Goal: Transaction & Acquisition: Purchase product/service

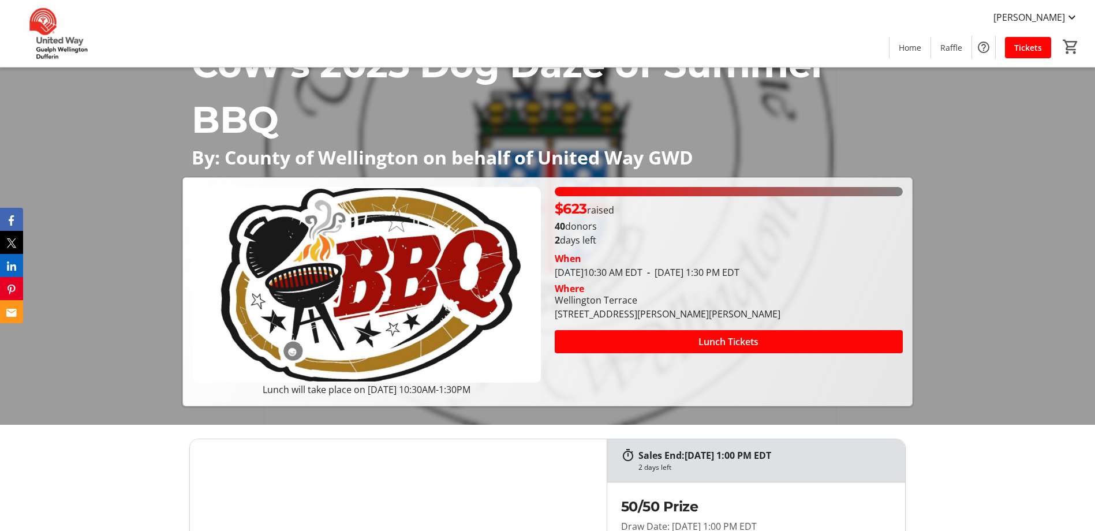
scroll to position [115, 0]
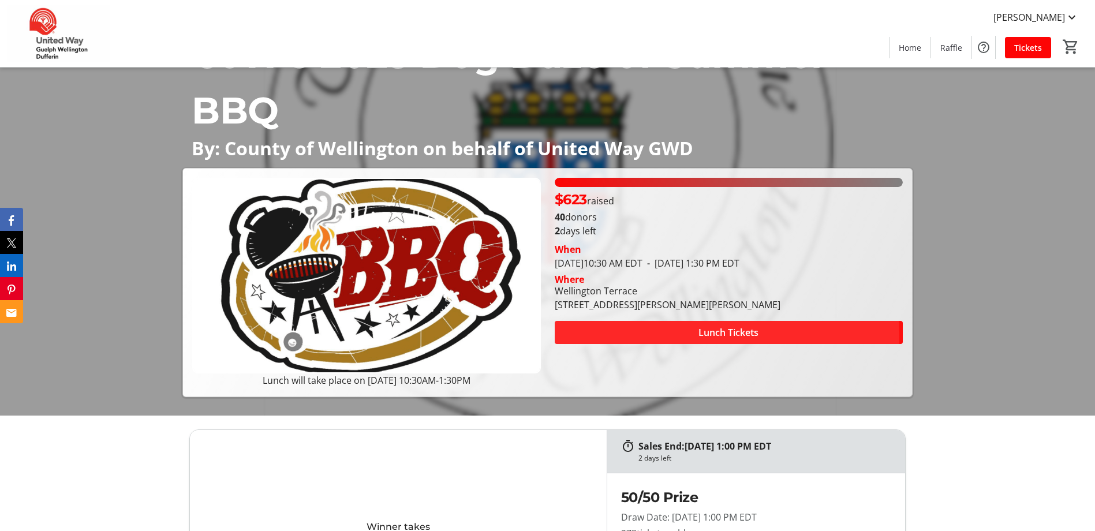
click at [669, 346] on span at bounding box center [729, 333] width 348 height 28
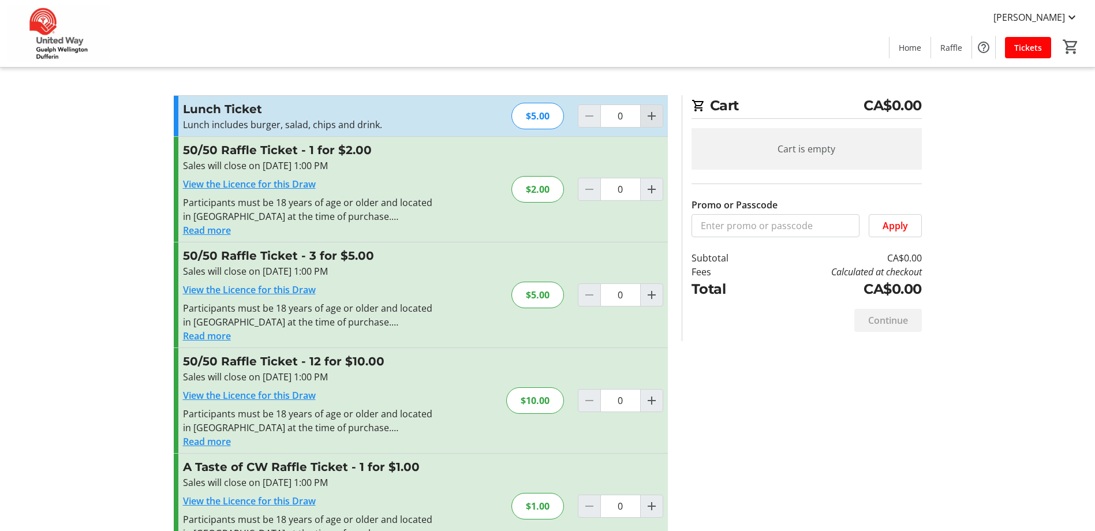
click at [645, 123] on mat-icon "Increment by one" at bounding box center [652, 116] width 14 height 14
type input "1"
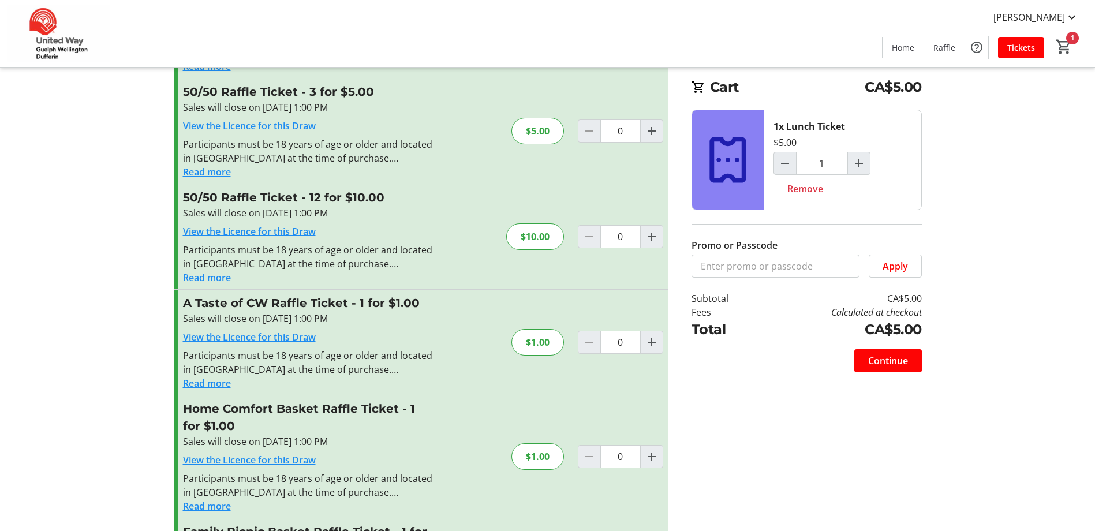
scroll to position [173, 0]
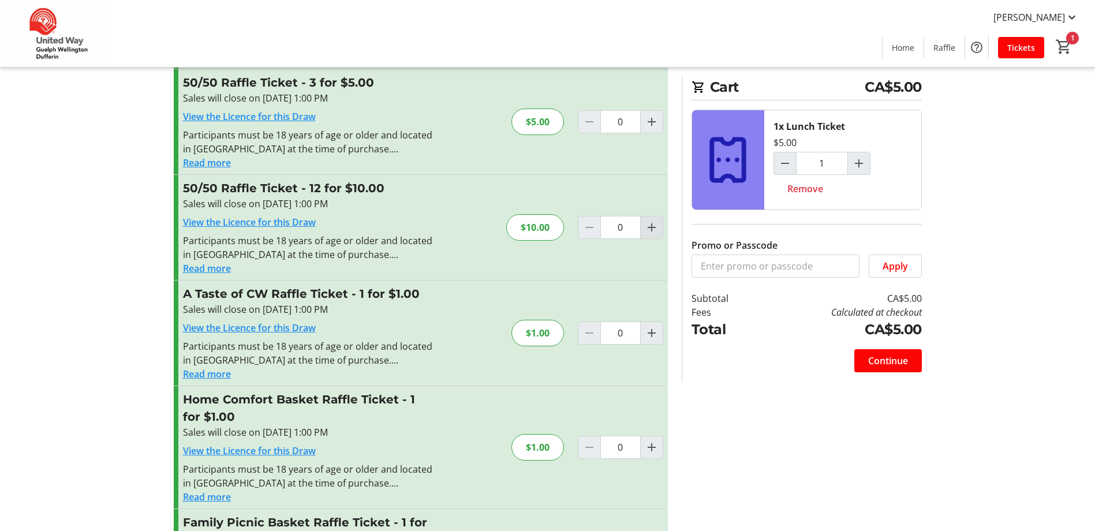
click at [646, 234] on mat-icon "Increment by one" at bounding box center [652, 228] width 14 height 14
type input "1"
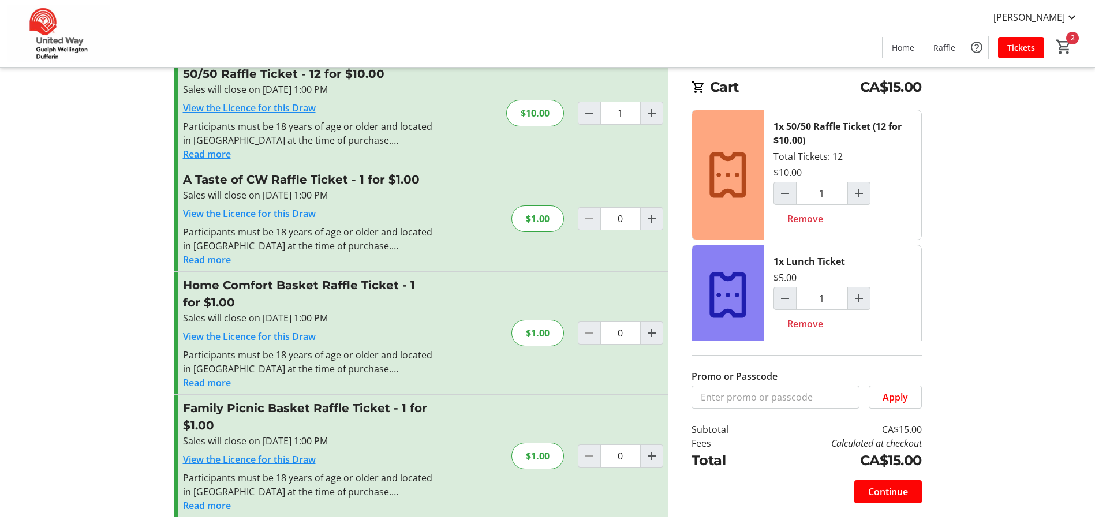
scroll to position [496, 0]
click at [883, 485] on span "Continue" at bounding box center [888, 492] width 40 height 14
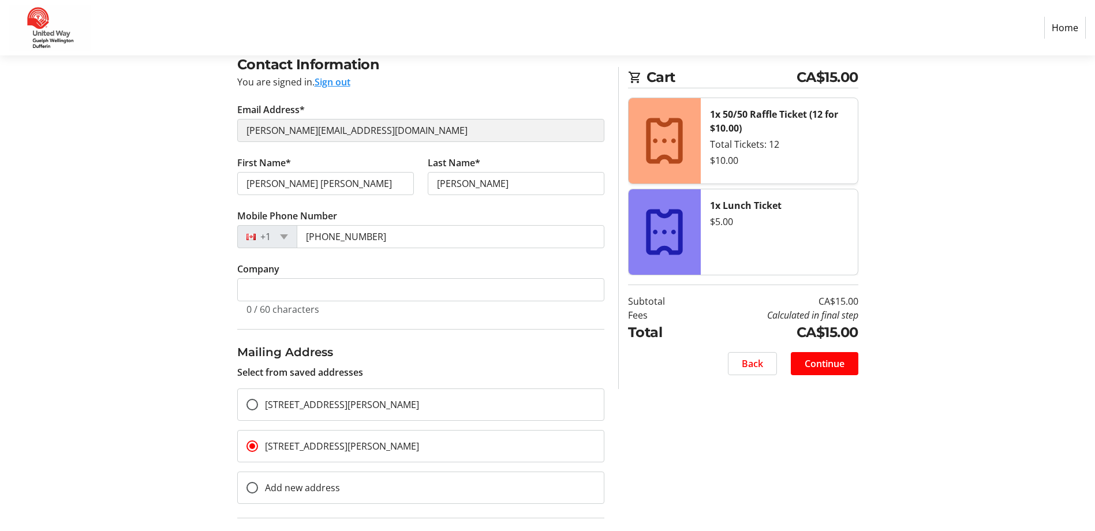
scroll to position [115, 0]
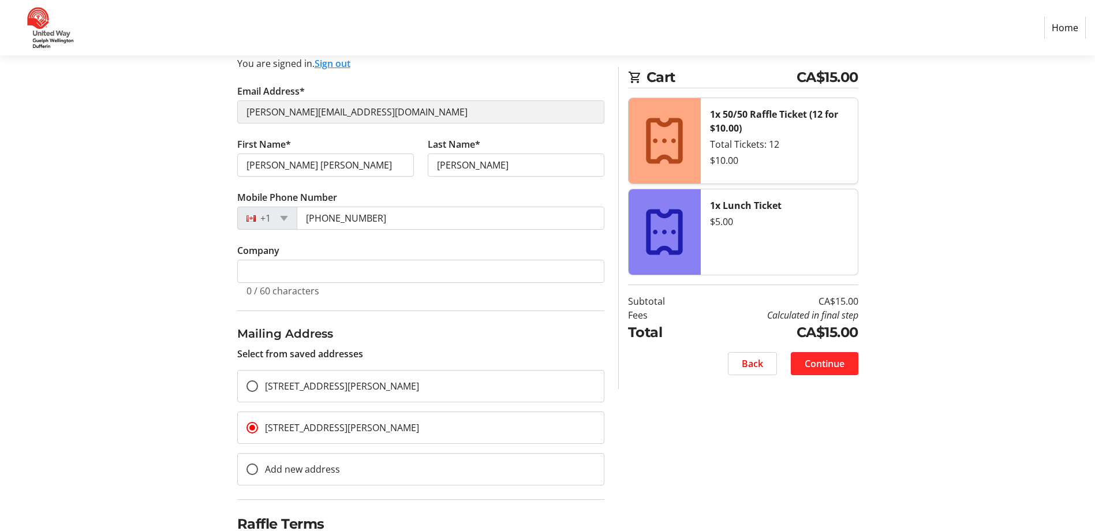
click at [815, 371] on span "Continue" at bounding box center [825, 364] width 40 height 14
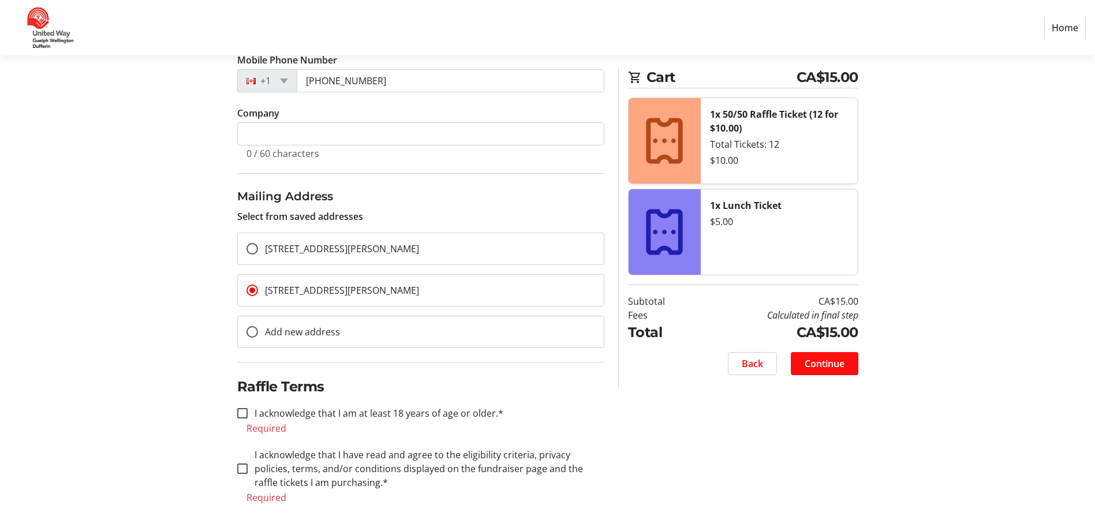
scroll to position [402, 0]
click at [244, 419] on input "I acknowledge that I am at least 18 years of age or older.*" at bounding box center [242, 413] width 10 height 10
checkbox input "true"
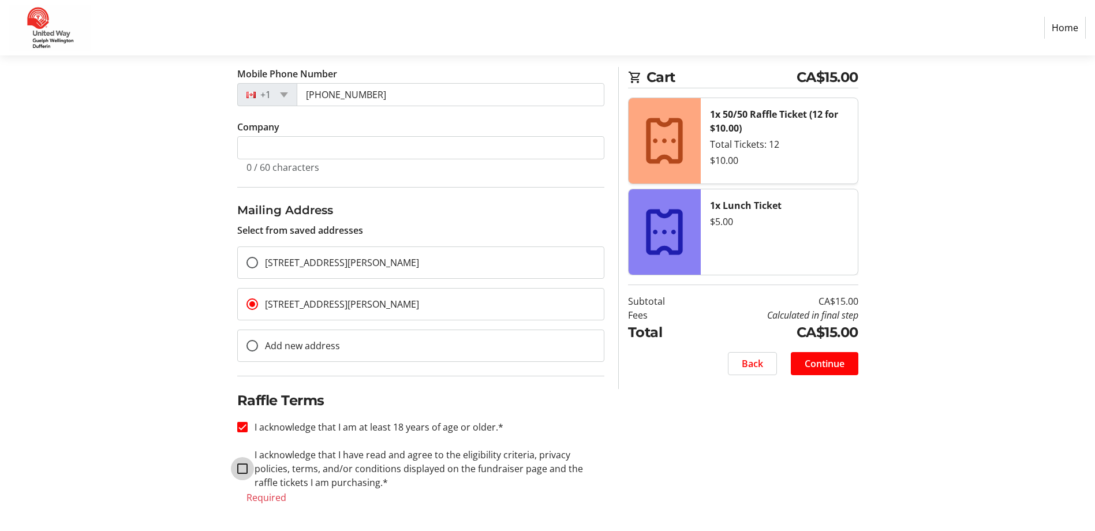
click at [242, 472] on input "I acknowledge that I have read and agree to the eligibility criteria, privacy p…" at bounding box center [242, 469] width 10 height 10
checkbox input "true"
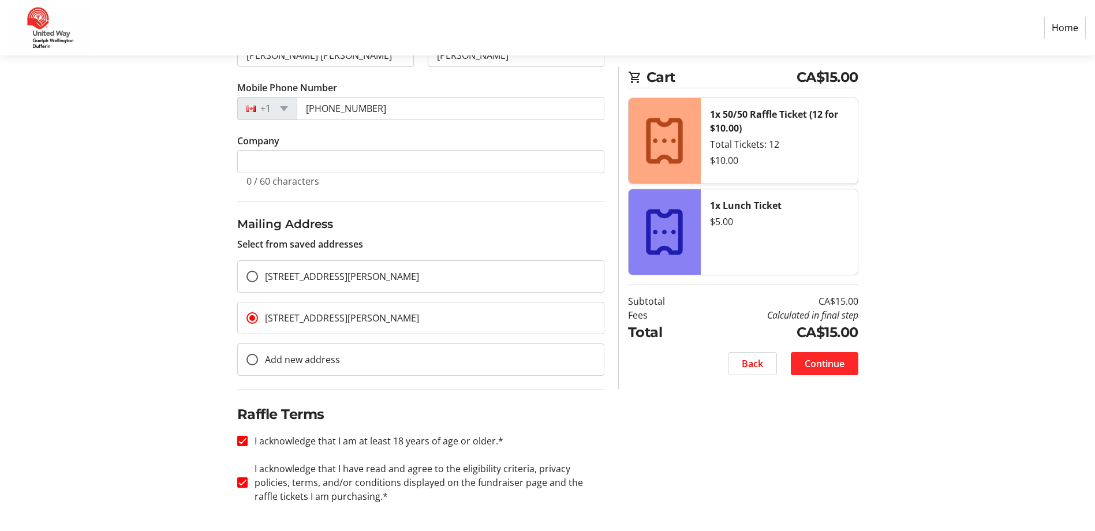
click at [807, 371] on span "Continue" at bounding box center [825, 364] width 40 height 14
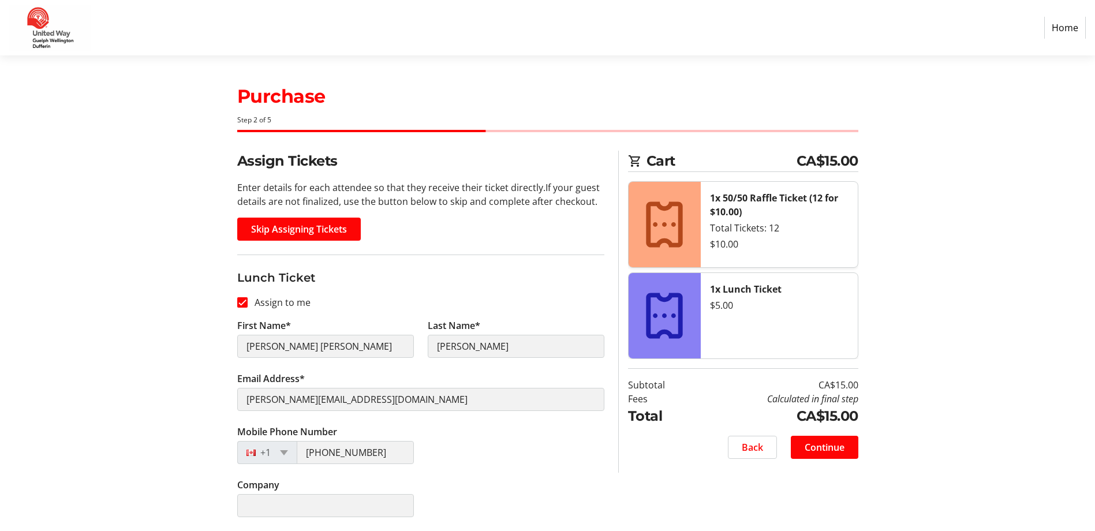
scroll to position [136, 0]
click at [805, 441] on span "Continue" at bounding box center [825, 448] width 40 height 14
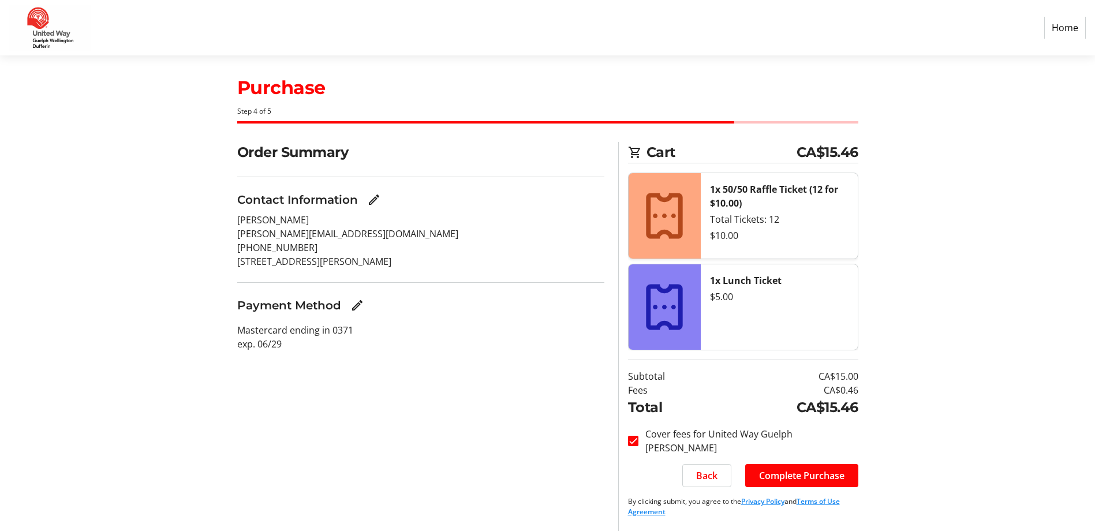
scroll to position [99, 0]
click at [786, 469] on span "Complete Purchase" at bounding box center [801, 476] width 85 height 14
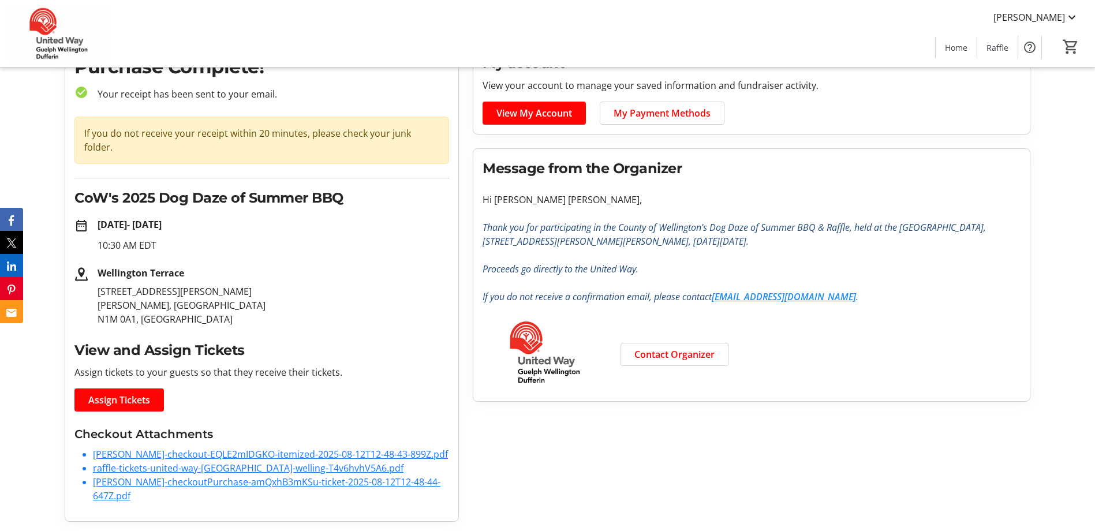
scroll to position [193, 0]
click at [269, 448] on link "[PERSON_NAME]-checkout-EQLE2mIDGKO-itemized-2025-08-12T12-48-43-899Z.pdf" at bounding box center [270, 454] width 355 height 13
